Goal: Information Seeking & Learning: Find specific fact

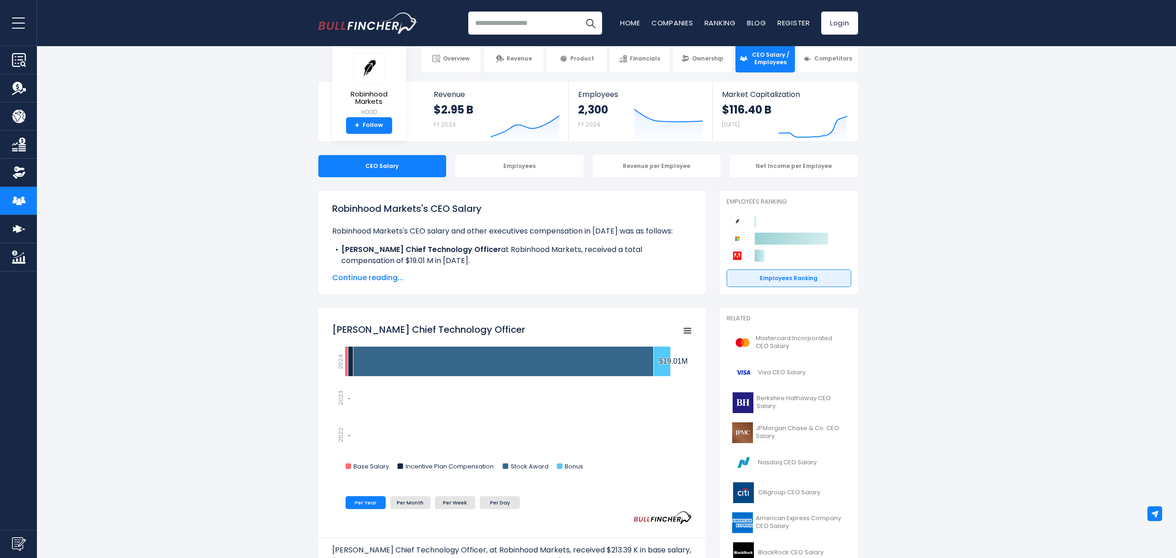
click at [401, 260] on li "[PERSON_NAME] Chief Technology Officer at Robinhood Markets, received a total c…" at bounding box center [512, 255] width 360 height 22
click at [492, 265] on li "[PERSON_NAME] Chief Technology Officer at Robinhood Markets, received a total c…" at bounding box center [512, 255] width 360 height 22
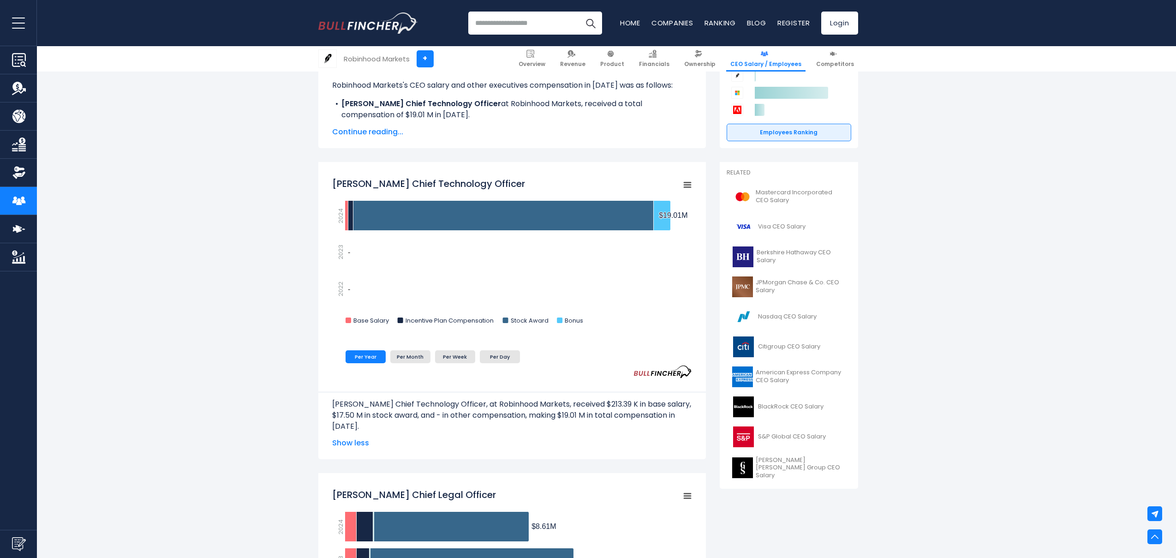
scroll to position [170, 0]
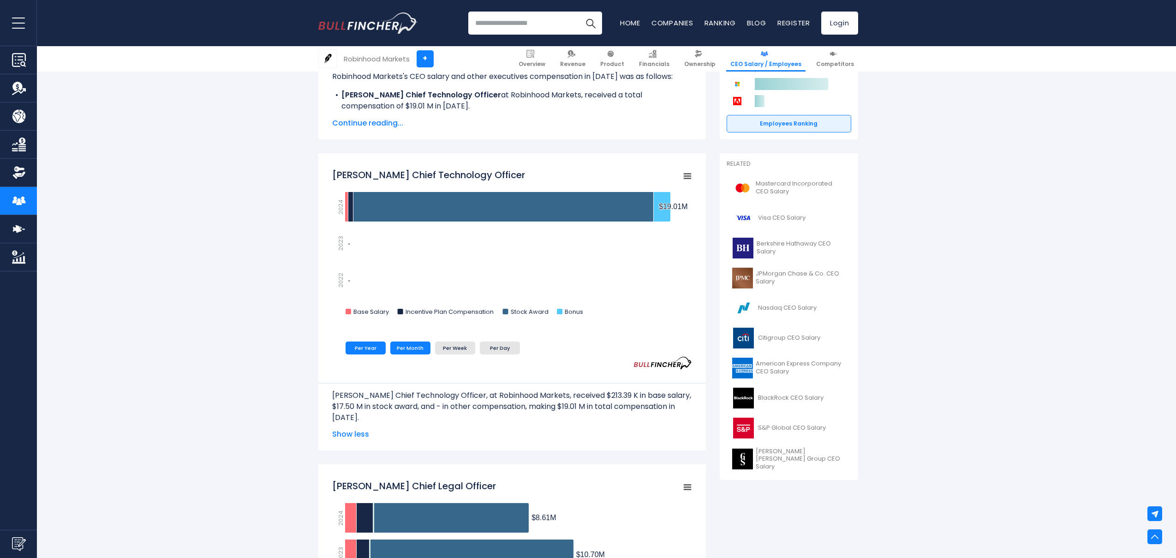
click at [408, 352] on li "Per Month" at bounding box center [410, 347] width 40 height 13
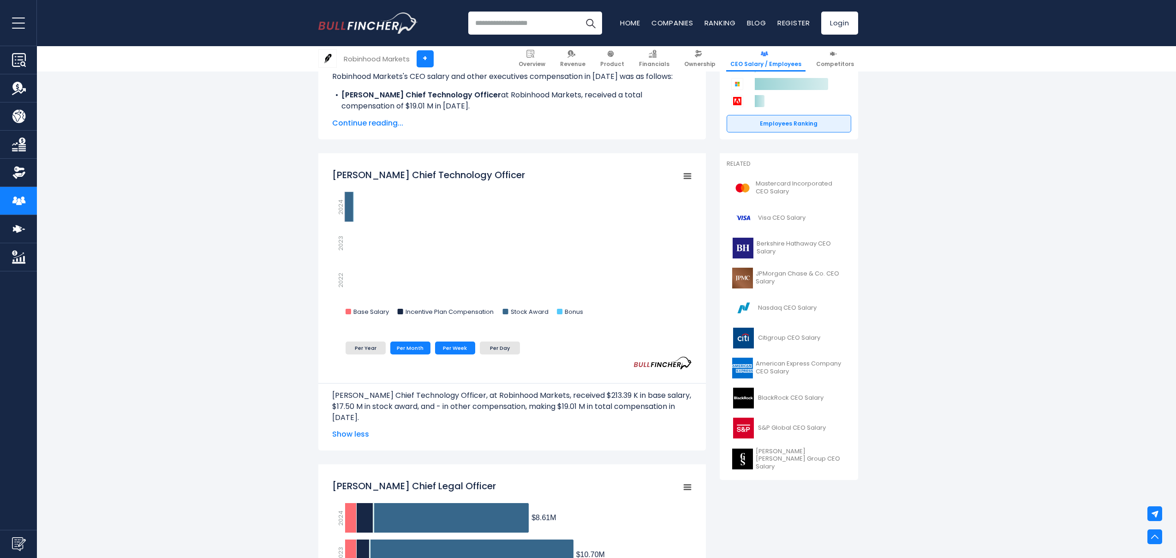
click at [450, 352] on li "Per Week" at bounding box center [455, 347] width 40 height 13
click at [495, 350] on li "Per Day" at bounding box center [500, 347] width 40 height 13
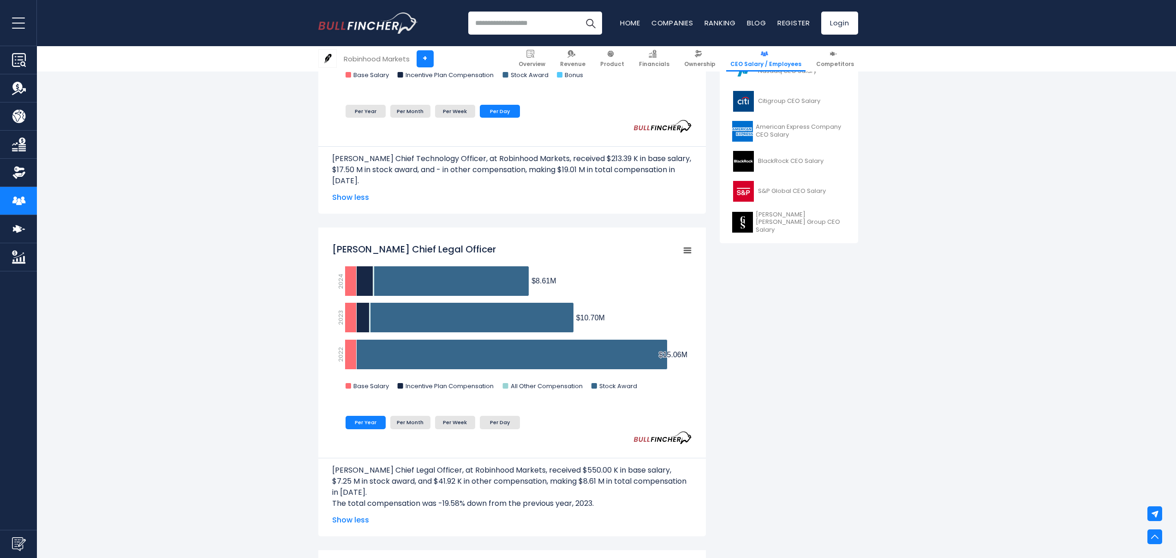
scroll to position [0, 0]
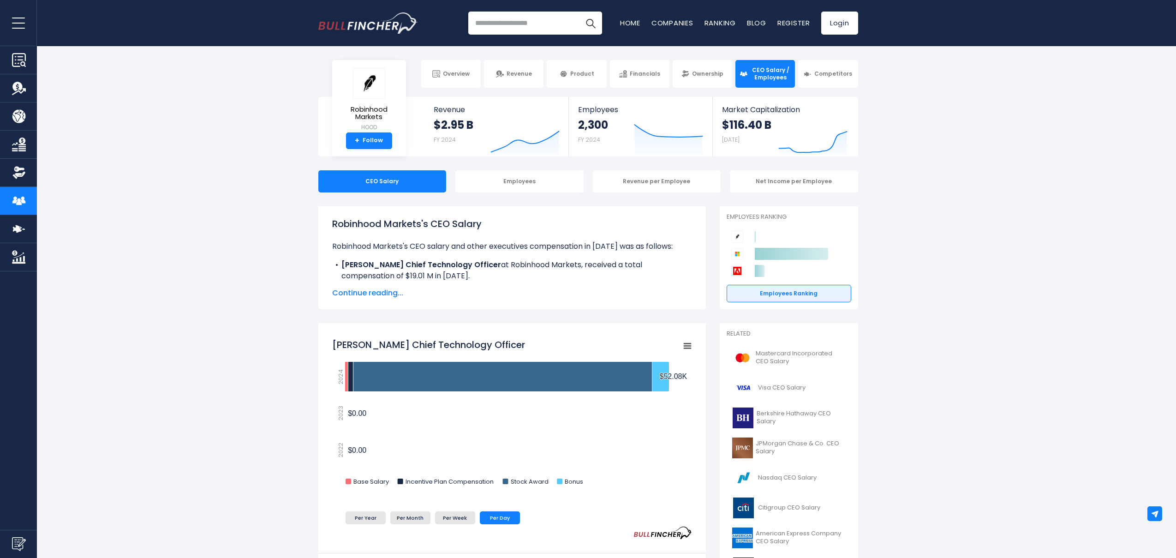
click at [372, 289] on span "Continue reading..." at bounding box center [512, 292] width 360 height 11
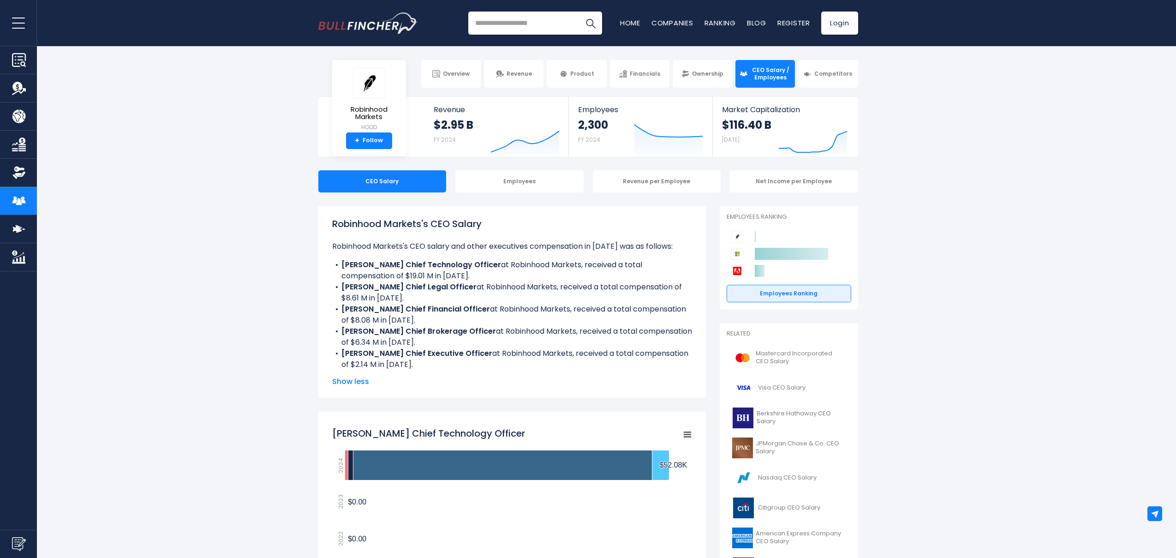
click at [494, 291] on li "[PERSON_NAME] Chief Legal Officer at Robinhood Markets, received a total compen…" at bounding box center [512, 292] width 360 height 22
